Goal: Information Seeking & Learning: Learn about a topic

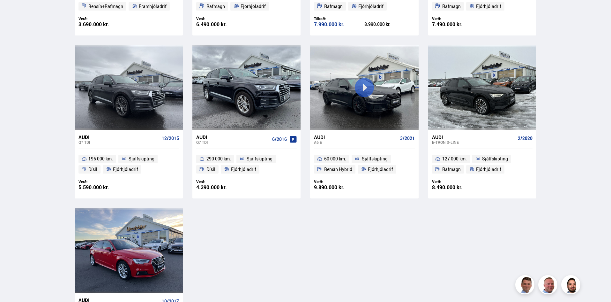
scroll to position [447, 0]
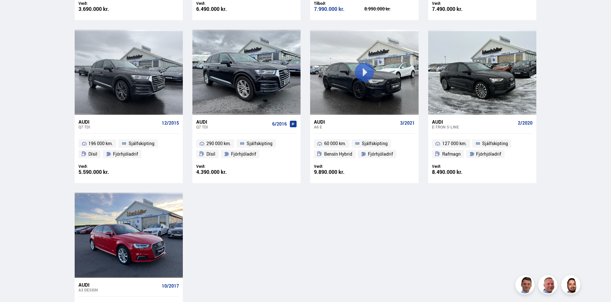
click at [324, 121] on div "Audi" at bounding box center [355, 122] width 83 height 6
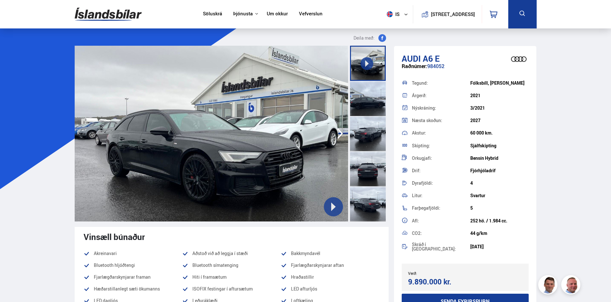
click at [340, 135] on icon "button" at bounding box center [340, 133] width 13 height 15
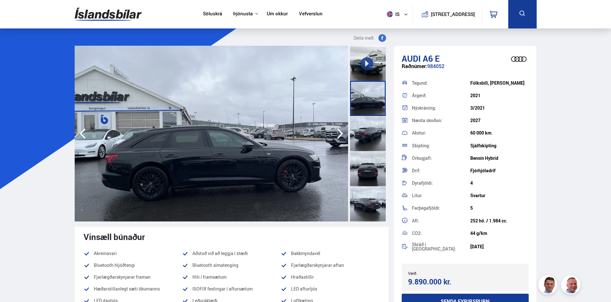
click at [340, 135] on icon "button" at bounding box center [340, 133] width 13 height 15
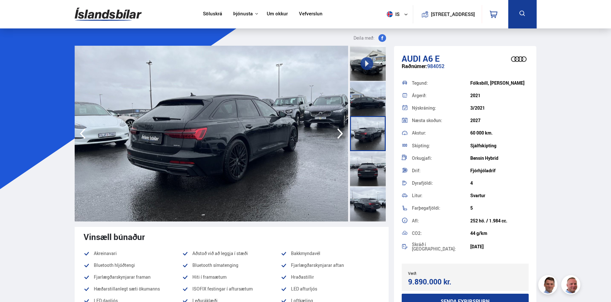
click at [340, 135] on icon "button" at bounding box center [340, 133] width 13 height 15
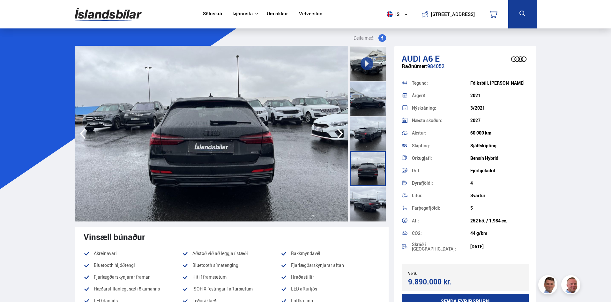
click at [340, 135] on icon "button" at bounding box center [340, 133] width 13 height 15
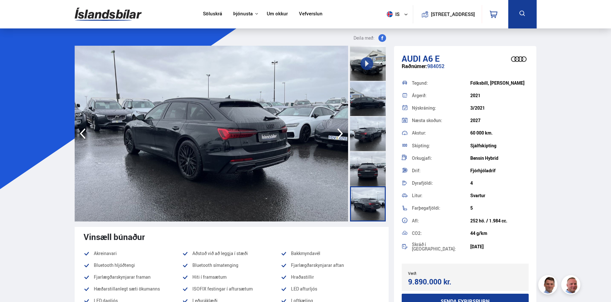
click at [340, 135] on icon "button" at bounding box center [340, 133] width 13 height 15
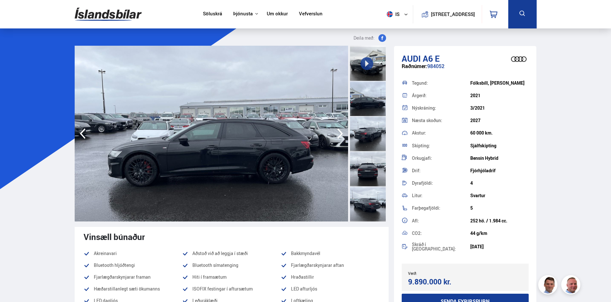
click at [340, 135] on icon "button" at bounding box center [340, 133] width 13 height 15
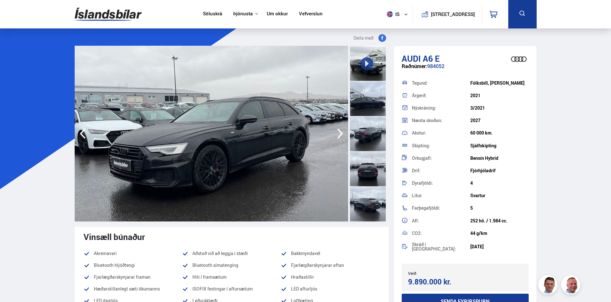
click at [340, 135] on icon "button" at bounding box center [340, 133] width 13 height 15
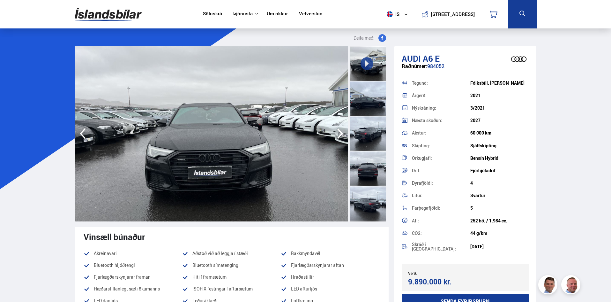
click at [340, 135] on icon "button" at bounding box center [340, 133] width 13 height 15
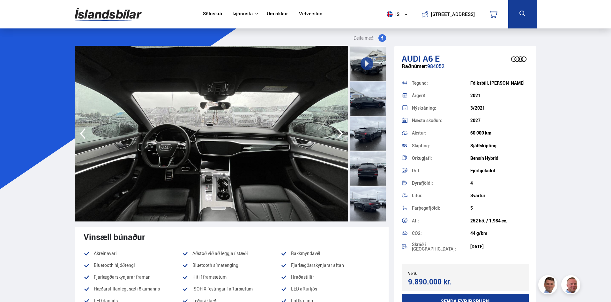
click at [340, 135] on icon "button" at bounding box center [340, 133] width 13 height 15
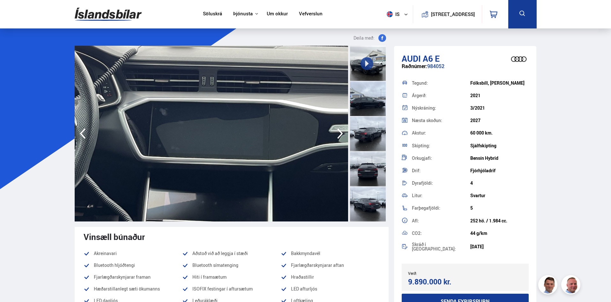
click at [340, 135] on icon "button" at bounding box center [340, 133] width 13 height 15
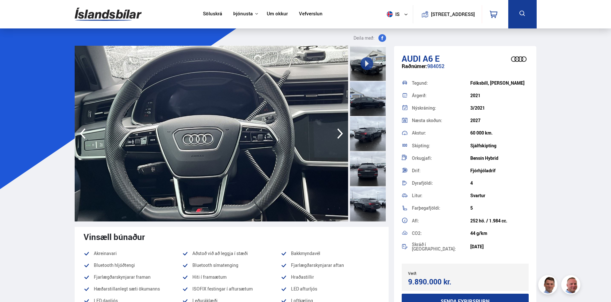
click at [340, 135] on icon "button" at bounding box center [340, 133] width 13 height 15
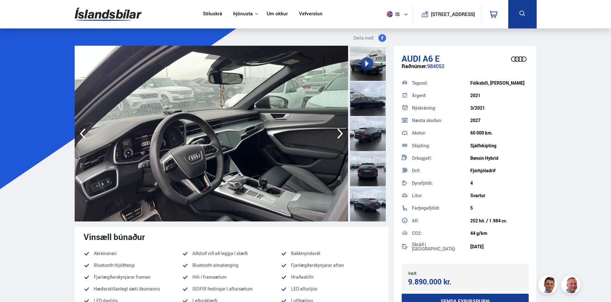
click at [340, 135] on icon "button" at bounding box center [340, 133] width 13 height 15
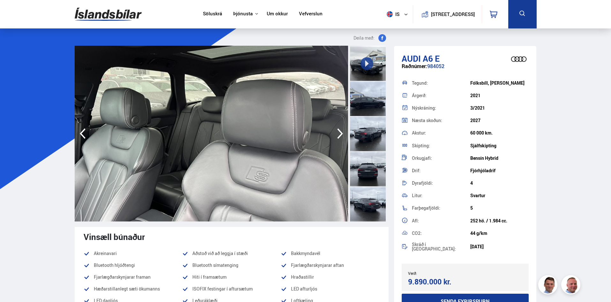
click at [340, 135] on icon "button" at bounding box center [340, 133] width 13 height 15
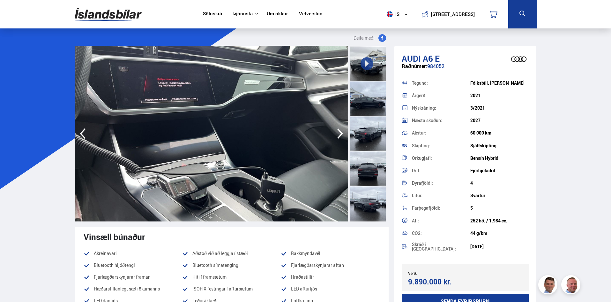
click at [340, 135] on icon "button" at bounding box center [340, 133] width 13 height 15
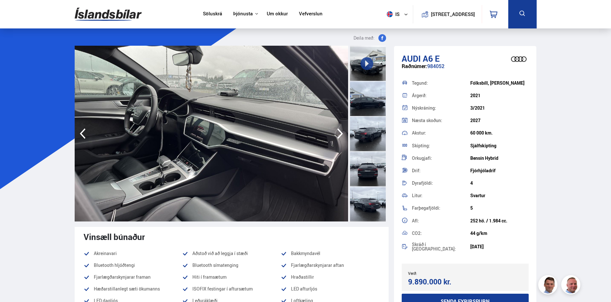
click at [340, 135] on icon "button" at bounding box center [340, 133] width 13 height 15
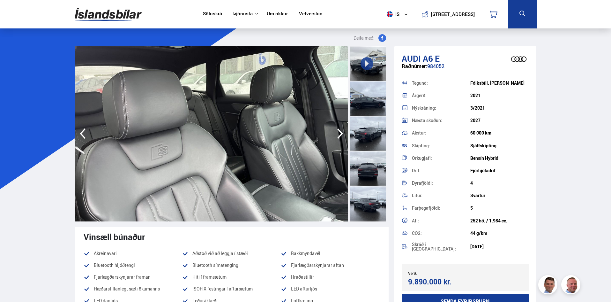
click at [340, 135] on icon "button" at bounding box center [340, 133] width 13 height 15
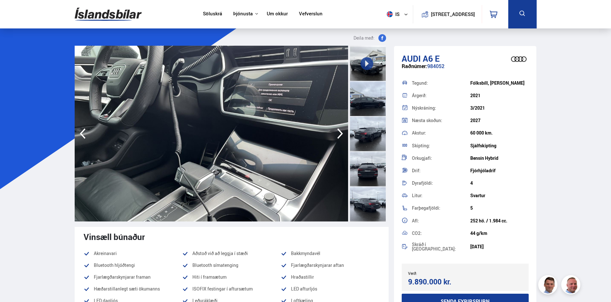
click at [340, 135] on icon "button" at bounding box center [340, 133] width 13 height 15
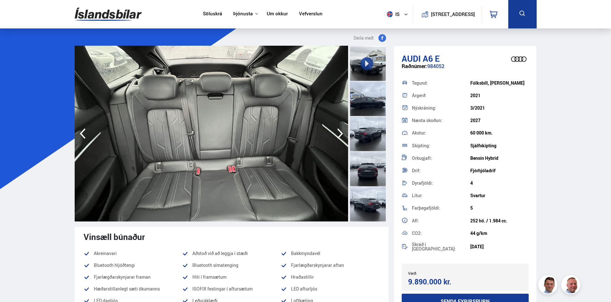
click at [340, 135] on icon "button" at bounding box center [340, 133] width 13 height 15
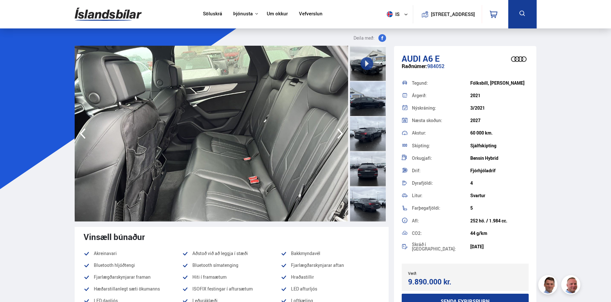
click at [340, 135] on icon "button" at bounding box center [340, 133] width 13 height 15
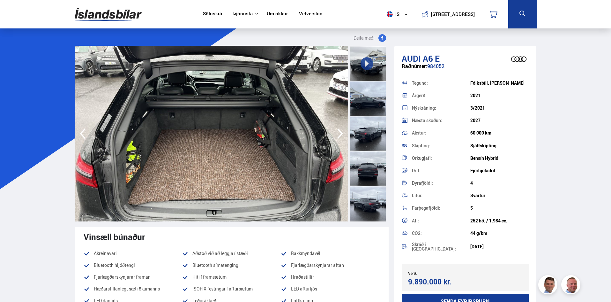
click at [340, 135] on icon "button" at bounding box center [340, 133] width 13 height 15
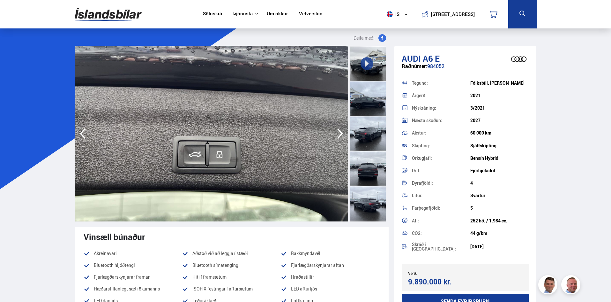
click at [80, 133] on icon "button" at bounding box center [82, 133] width 13 height 15
